Goal: Find specific page/section: Find specific page/section

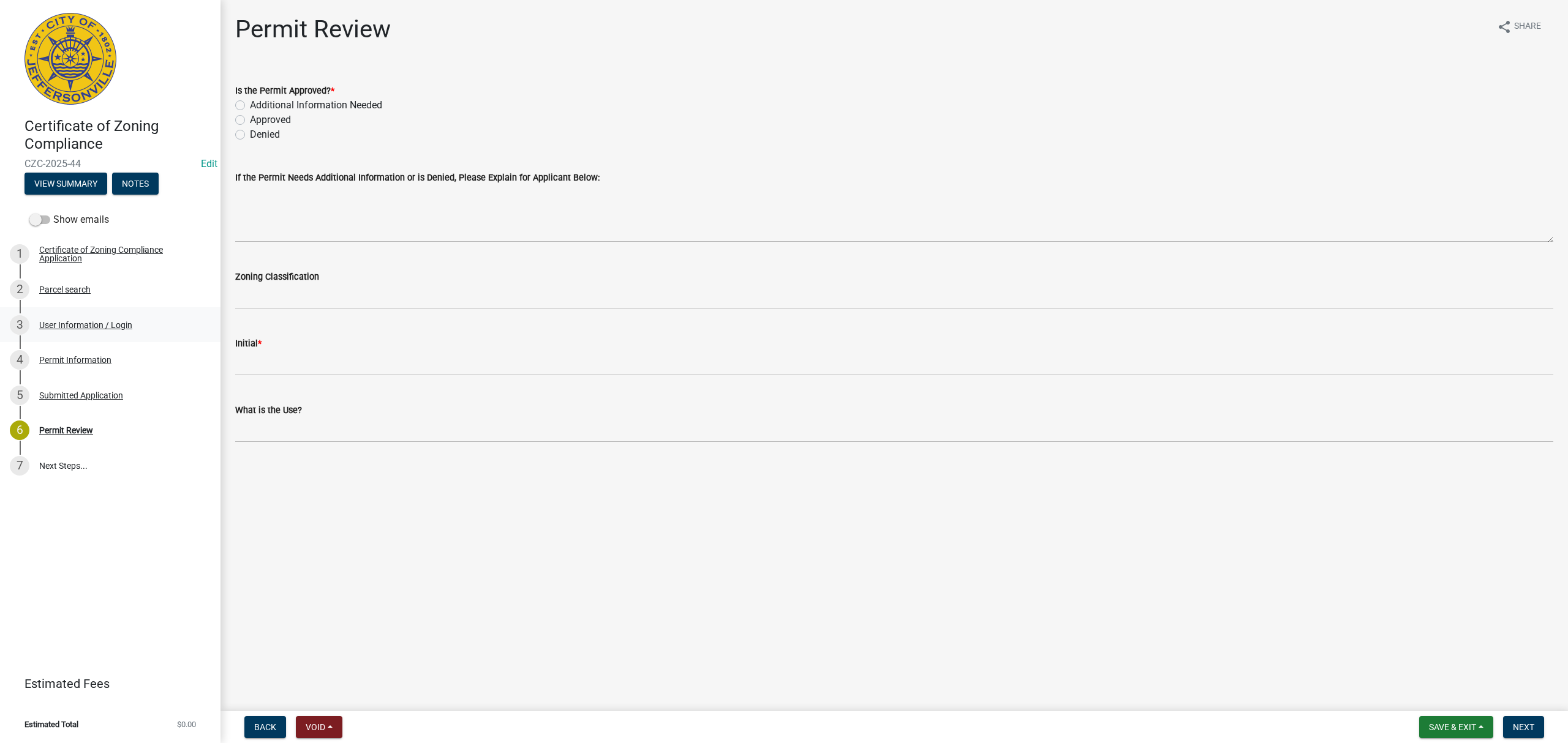
click at [110, 338] on link "3 User Information / Login" at bounding box center [110, 325] width 220 height 35
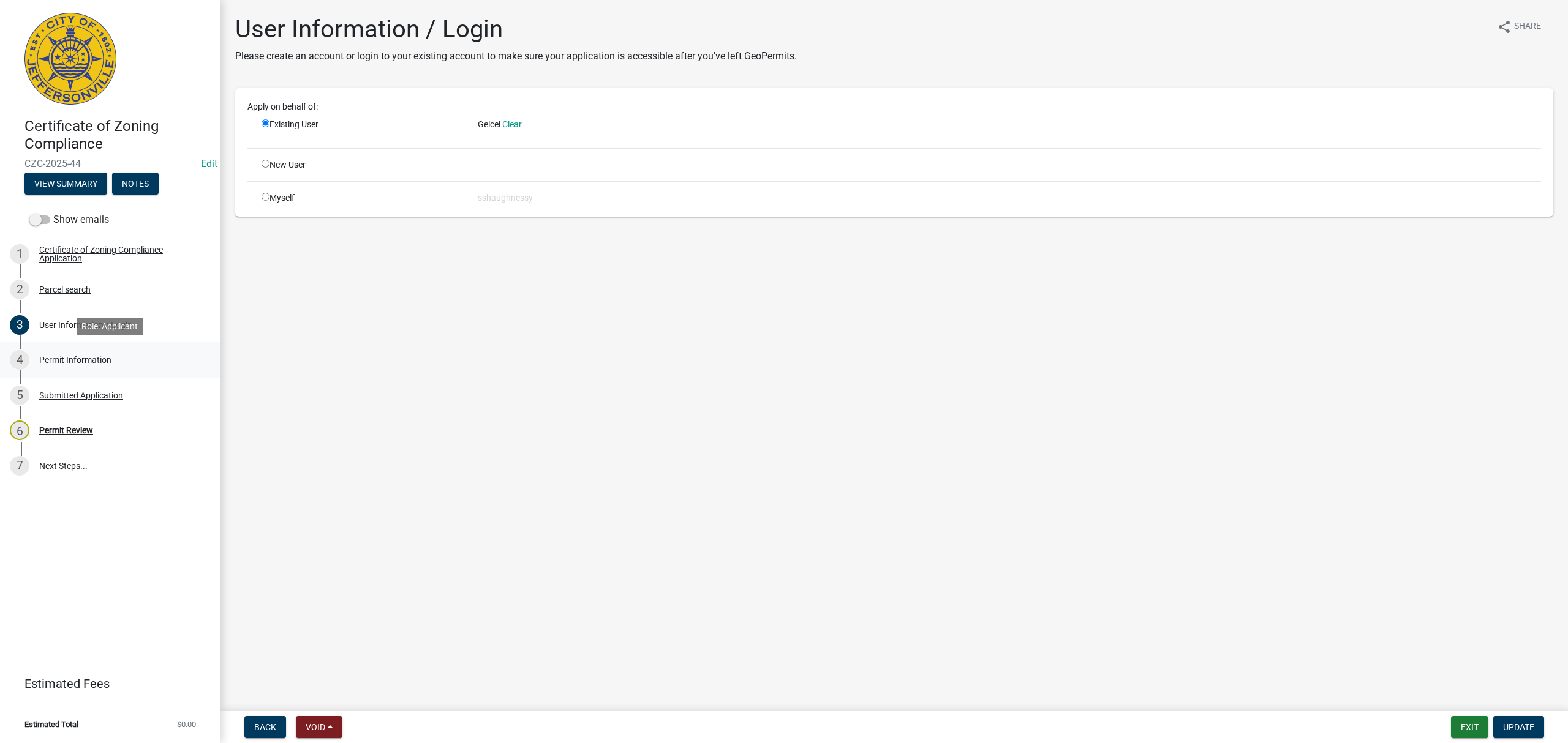
click at [111, 357] on div "Permit Information" at bounding box center [76, 360] width 72 height 9
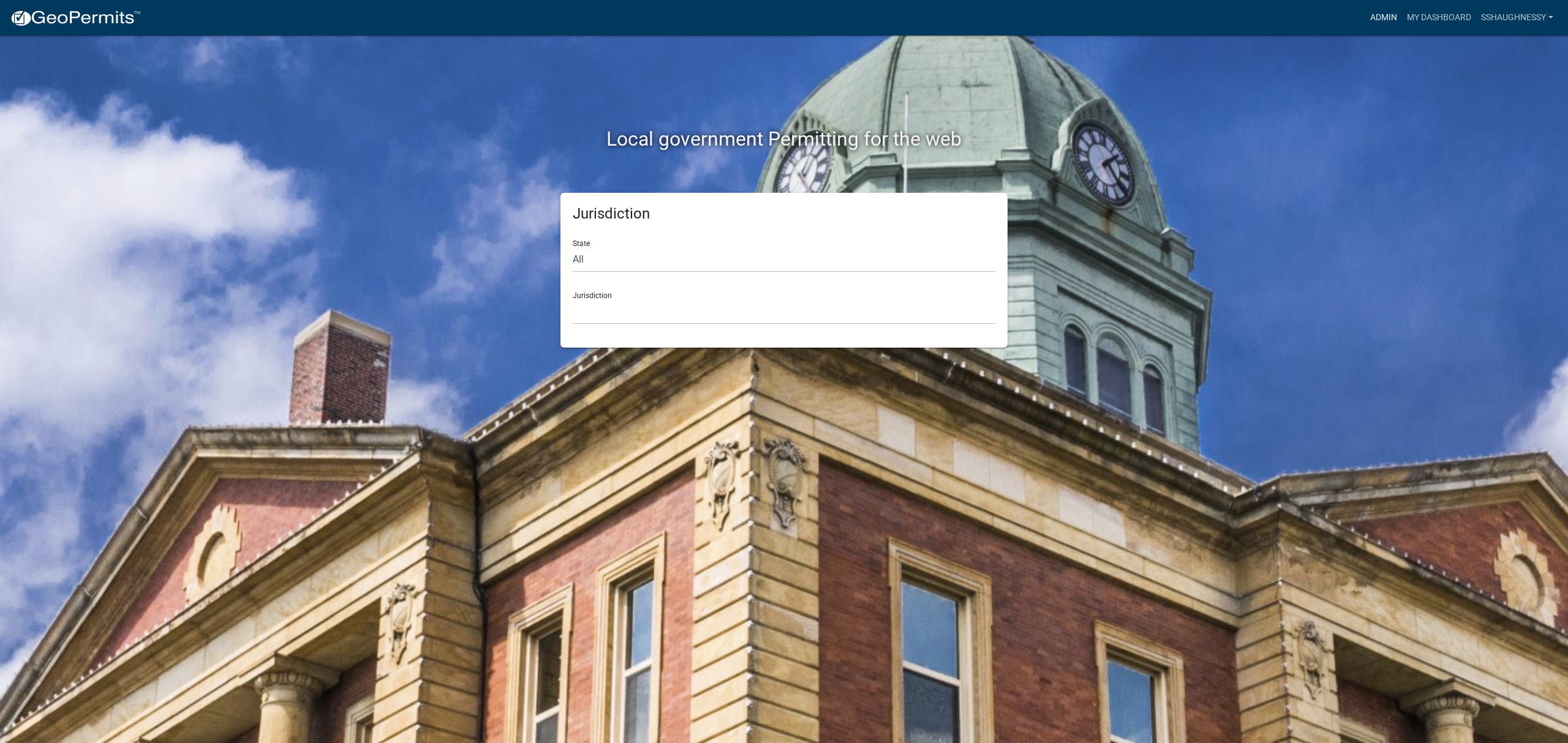
click at [1371, 13] on link "Admin" at bounding box center [1384, 18] width 37 height 23
